Goal: Obtain resource: Download file/media

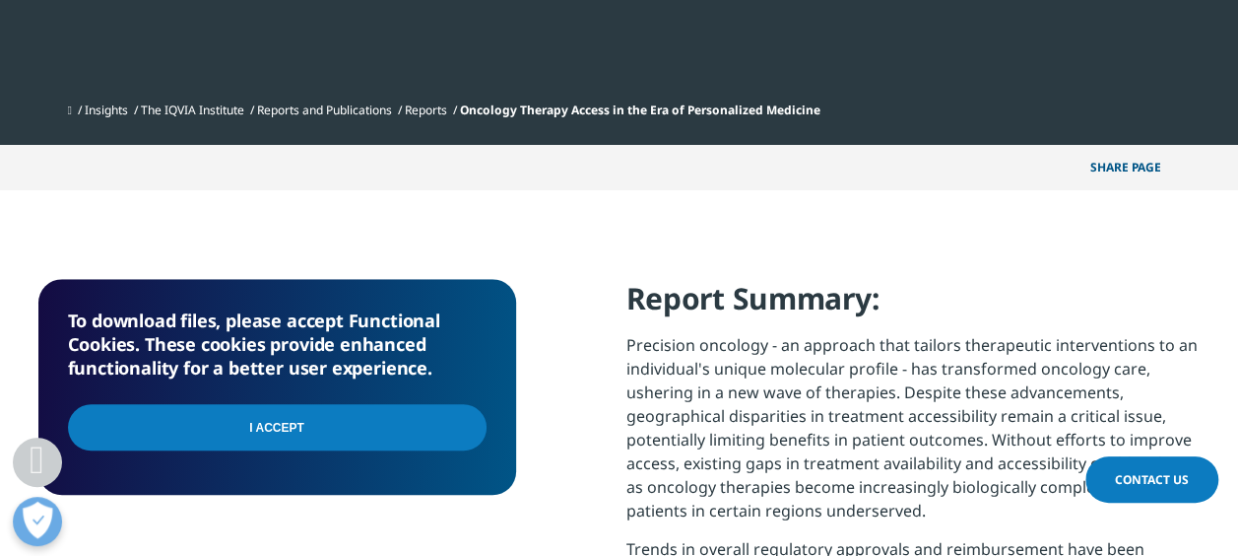
scroll to position [690, 0]
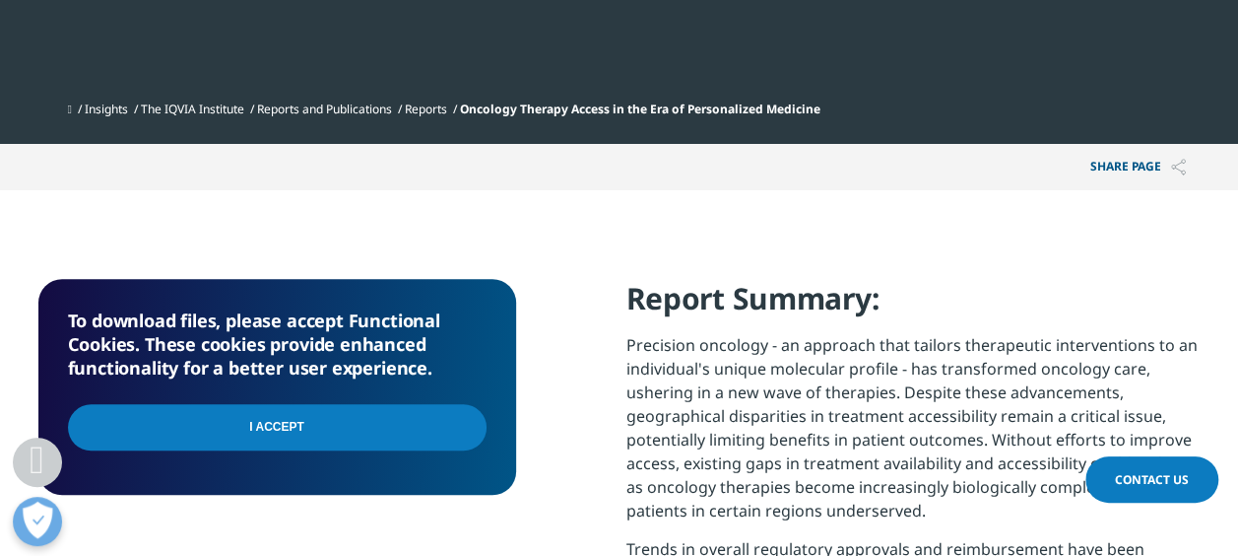
click at [285, 427] on input "I Accept" at bounding box center [277, 427] width 419 height 46
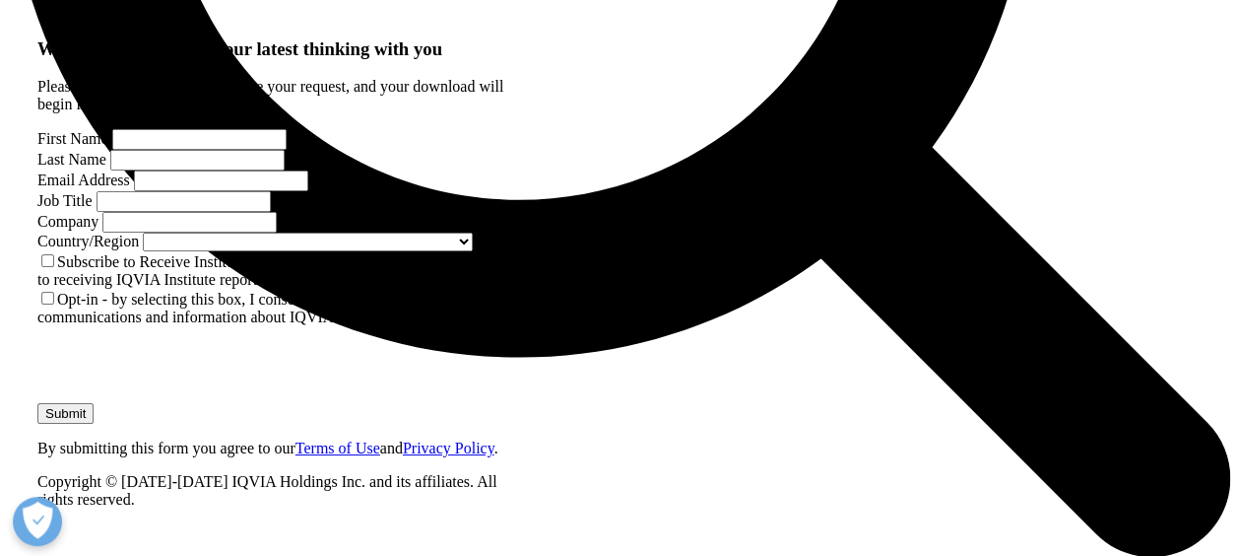
scroll to position [1836, 0]
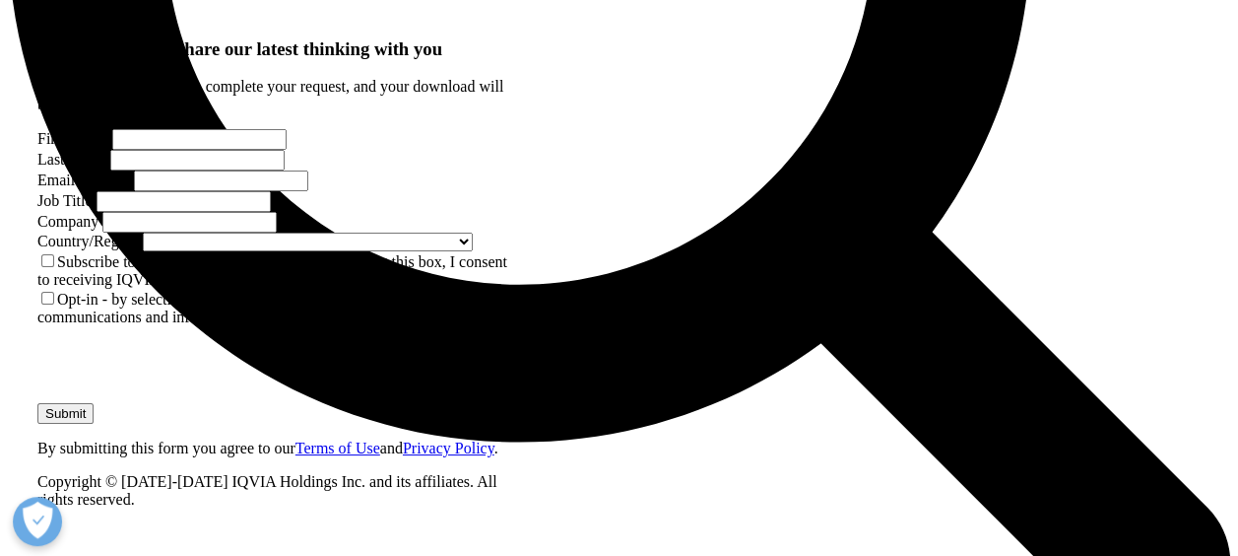
click at [130, 150] on input "First Name" at bounding box center [199, 139] width 174 height 21
type input "Costa"
click at [285, 170] on input "Last Name" at bounding box center [197, 160] width 174 height 21
type input "Maonei"
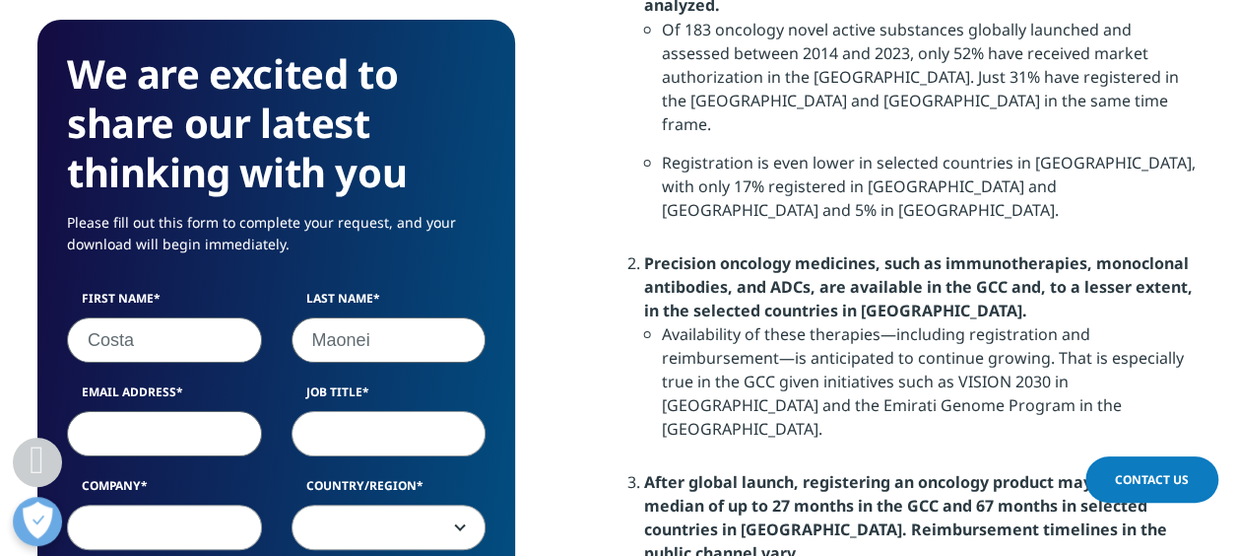
click at [146, 439] on input "Email Address" at bounding box center [164, 433] width 195 height 45
type input "costa.maonei@novartis.com"
click at [348, 428] on input "Job Title" at bounding box center [389, 433] width 195 height 45
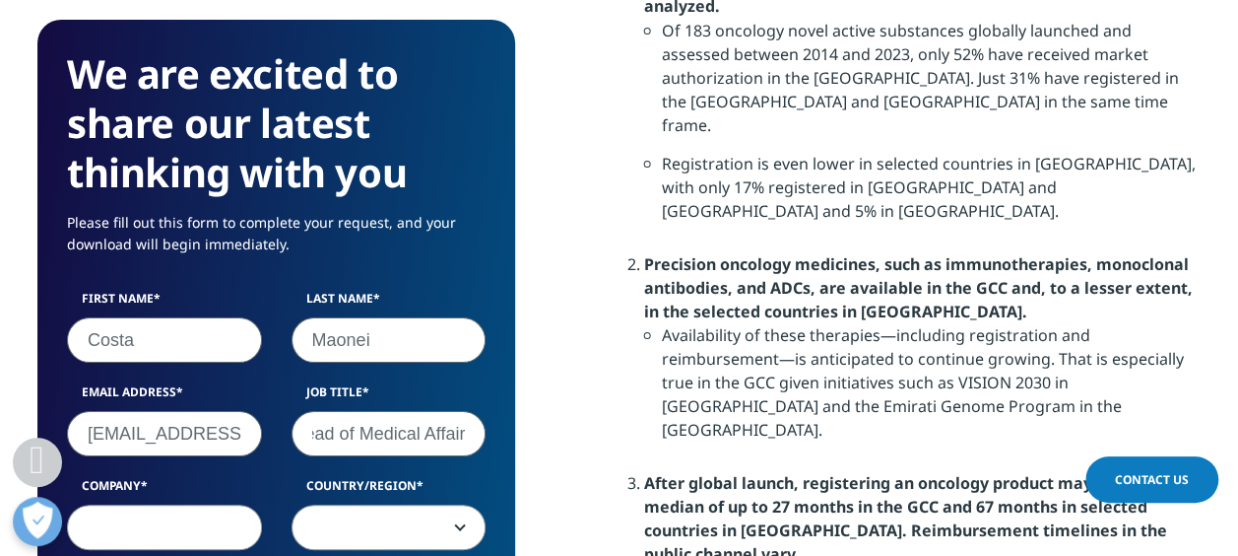
scroll to position [0, 28]
type input "Head of Medical Affairs"
click at [152, 520] on input "Company" at bounding box center [164, 526] width 195 height 45
type input "Novartis"
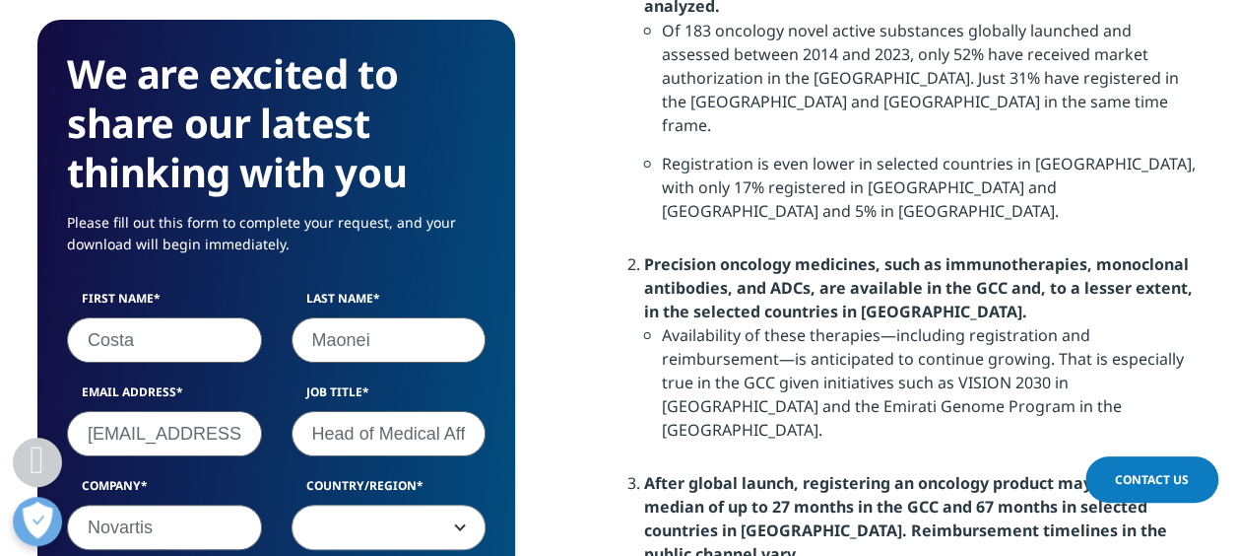
click at [394, 518] on span at bounding box center [389, 527] width 193 height 45
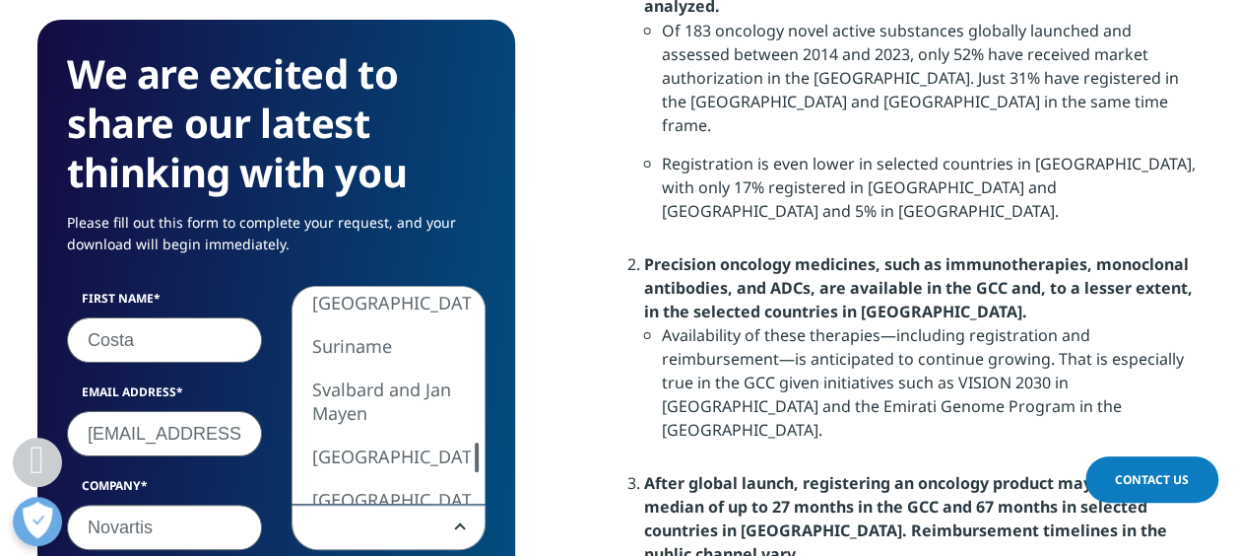
click at [485, 459] on div at bounding box center [477, 457] width 16 height 30
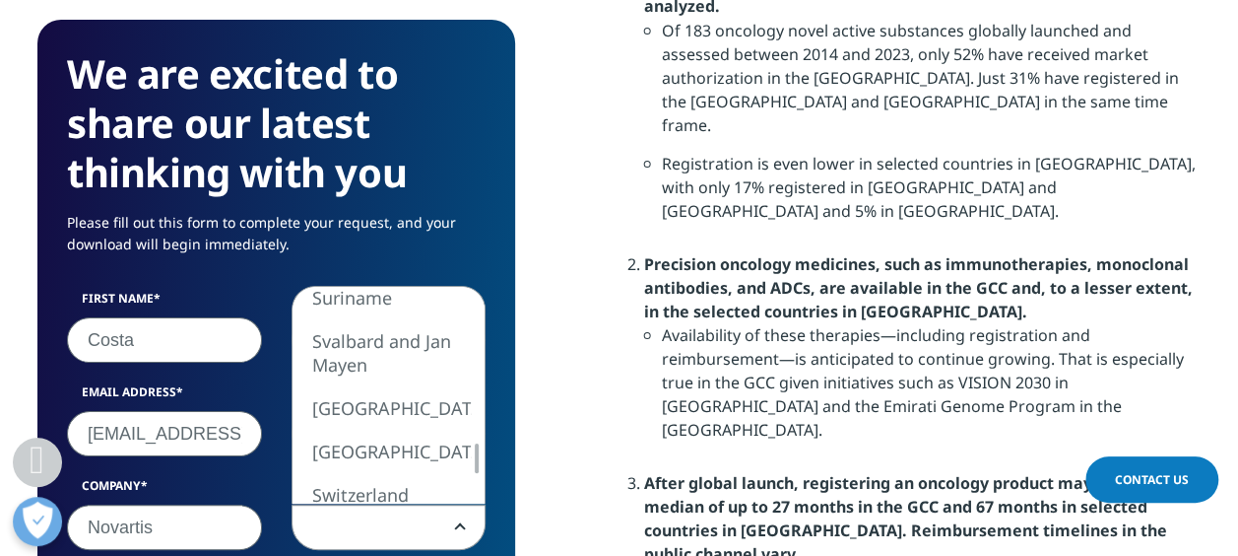
select select "South Africa"
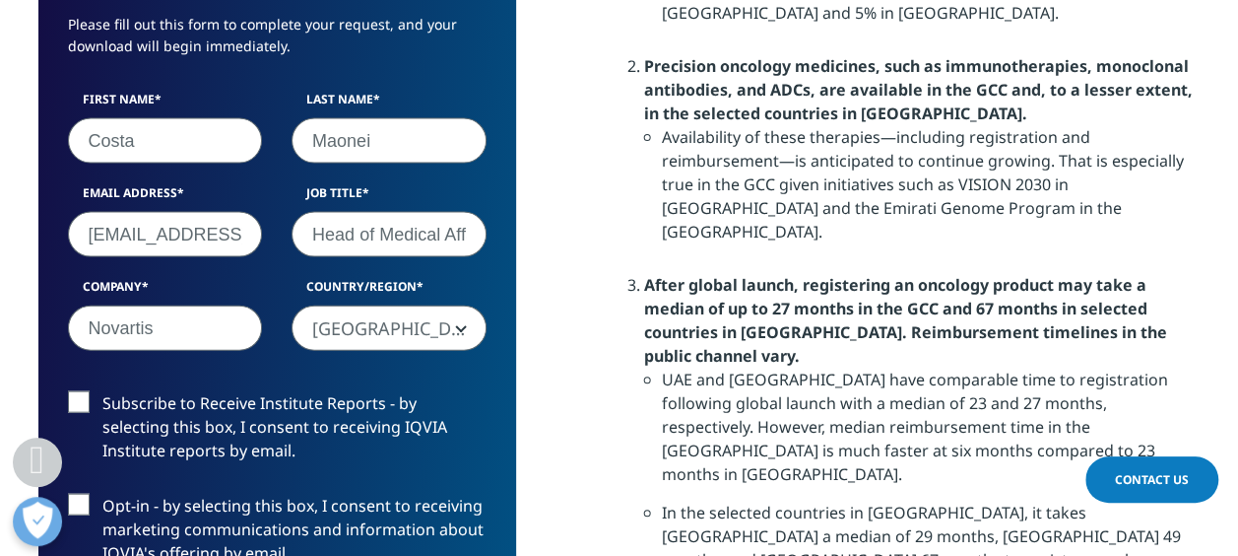
scroll to position [2132, 0]
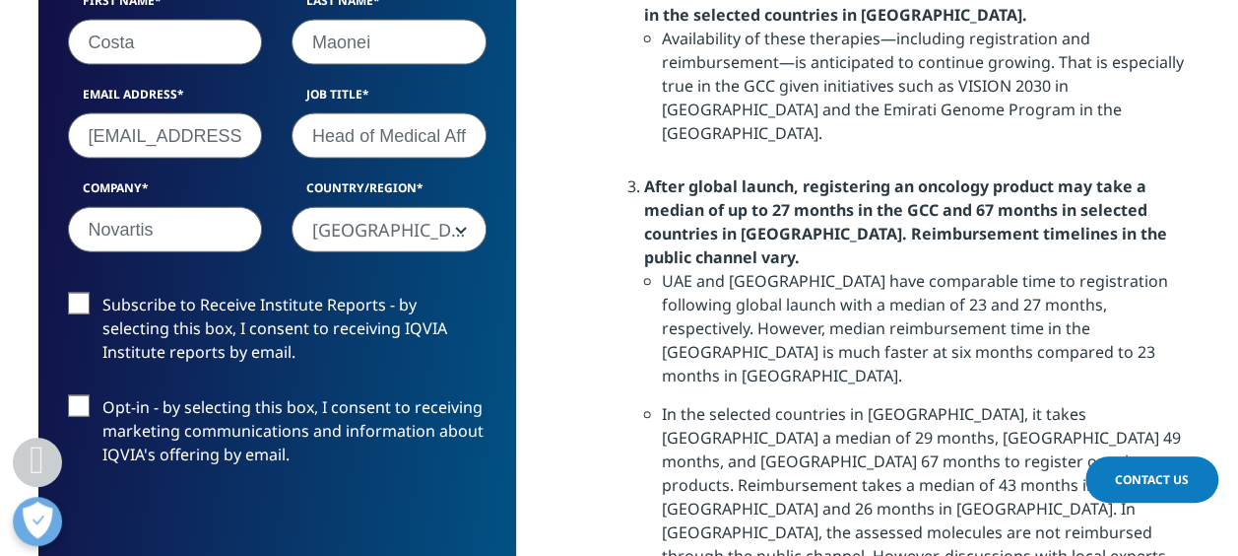
click at [80, 307] on label "Subscribe to Receive Institute Reports - by selecting this box, I consent to re…" at bounding box center [277, 334] width 419 height 82
click at [102, 293] on input "Subscribe to Receive Institute Reports - by selecting this box, I consent to re…" at bounding box center [102, 293] width 0 height 0
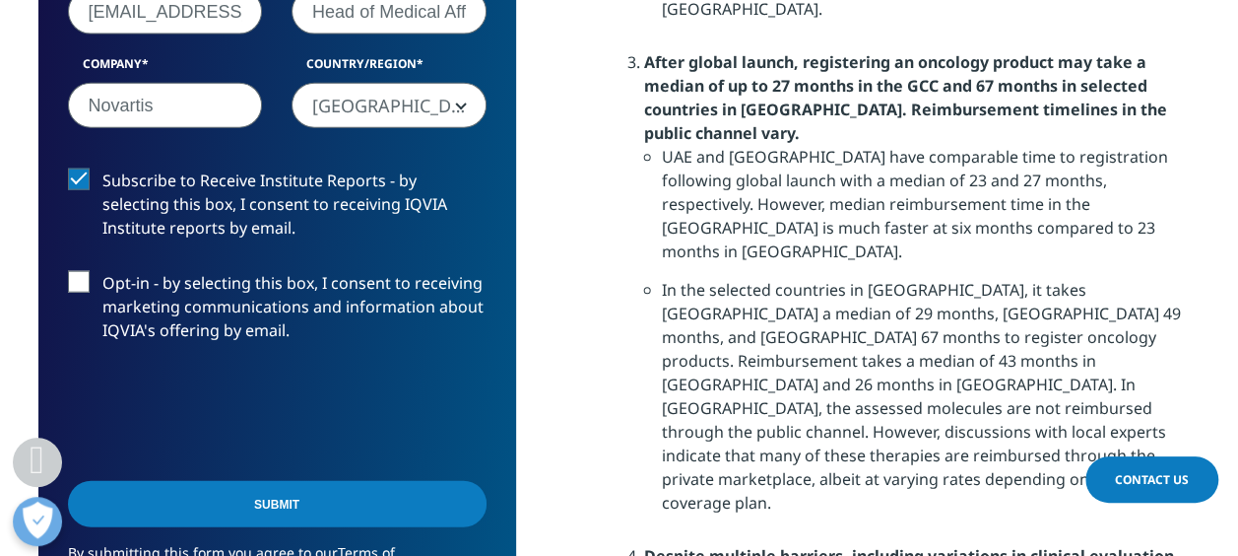
scroll to position [2329, 0]
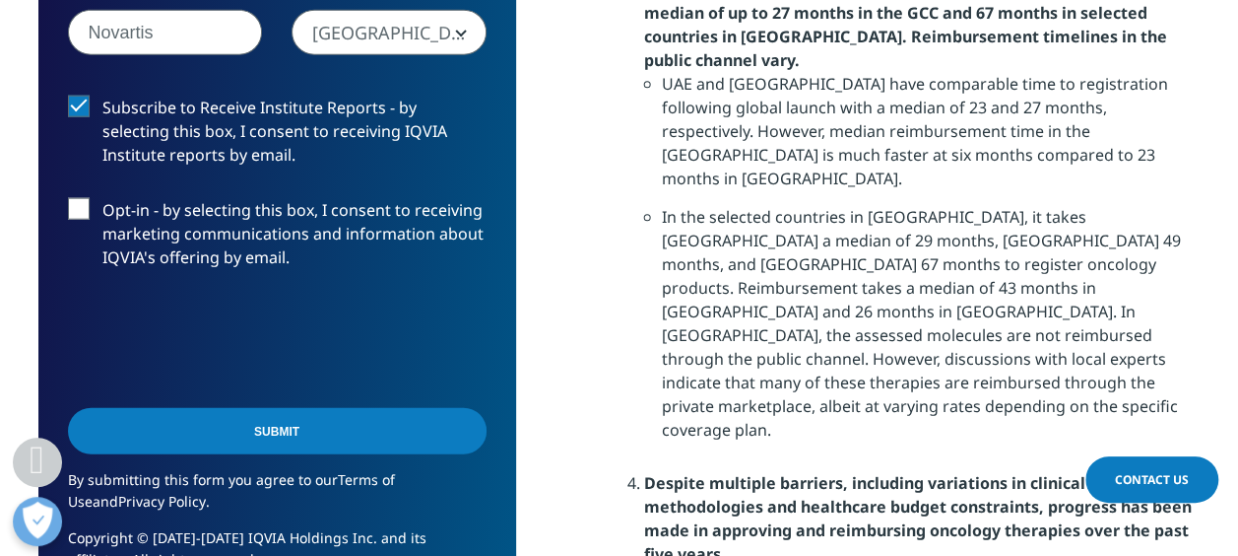
click at [278, 431] on input "Submit" at bounding box center [277, 431] width 419 height 46
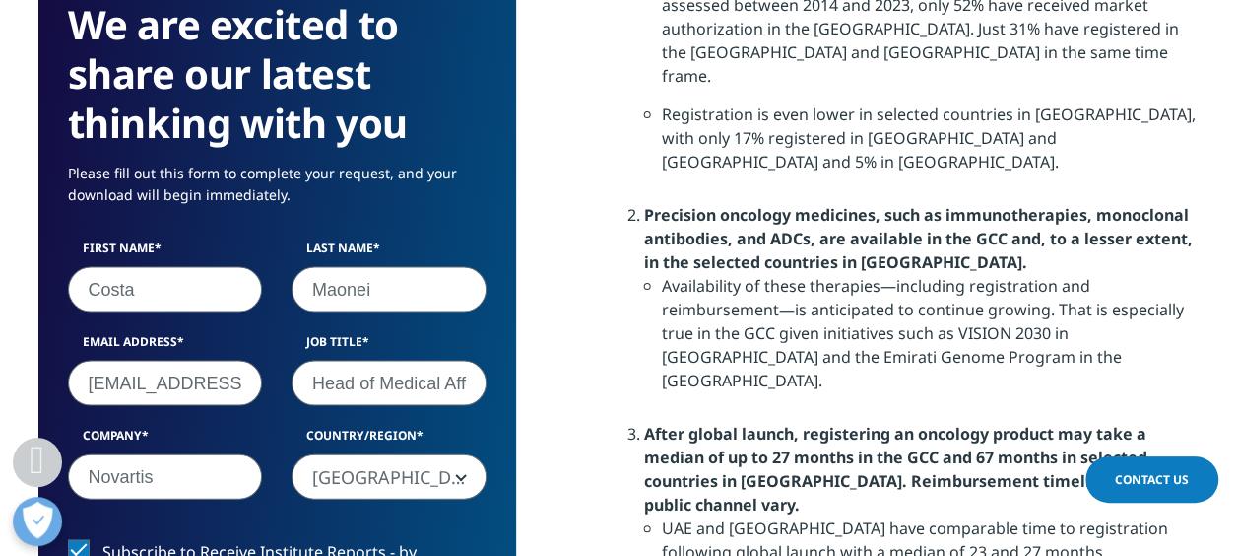
scroll to position [145, 477]
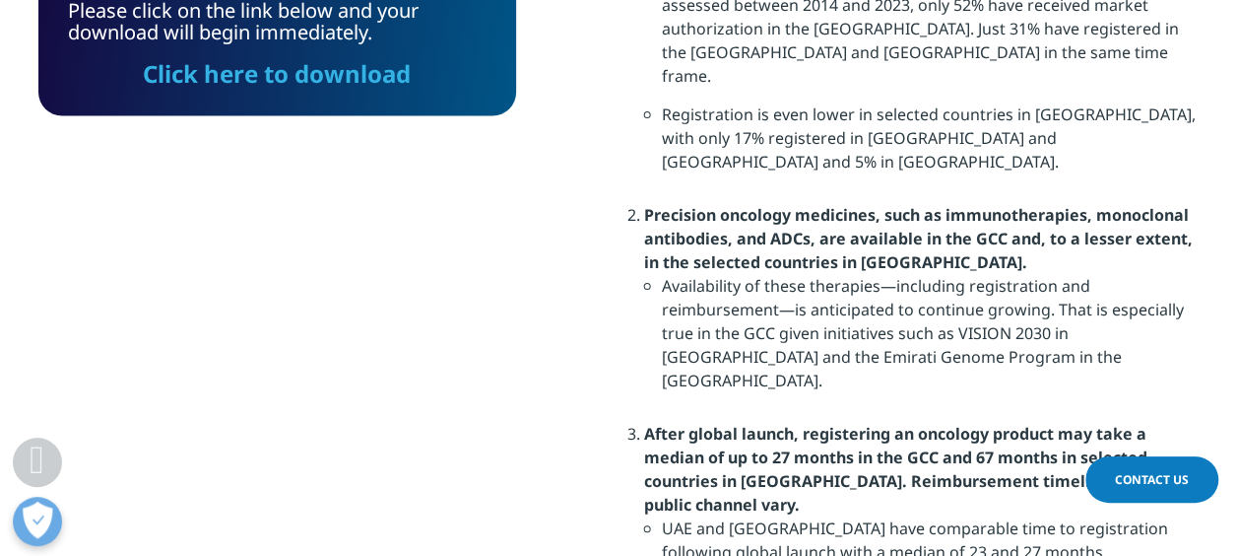
click at [254, 71] on link "Click here to download" at bounding box center [277, 73] width 268 height 33
